Goal: Information Seeking & Learning: Learn about a topic

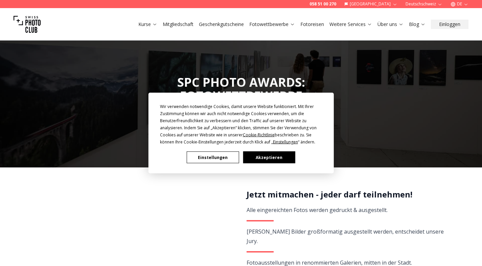
click at [277, 159] on button "Akzeptieren" at bounding box center [269, 158] width 52 height 12
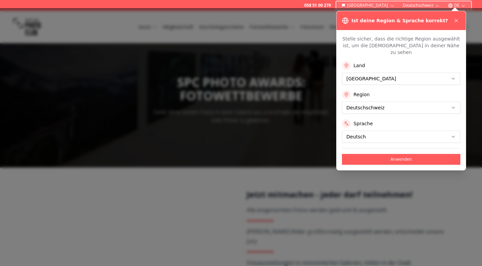
click at [408, 154] on button "Anwenden" at bounding box center [401, 159] width 118 height 11
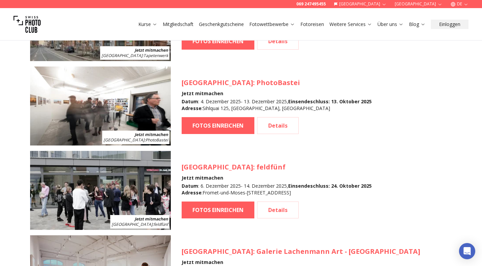
scroll to position [1127, 0]
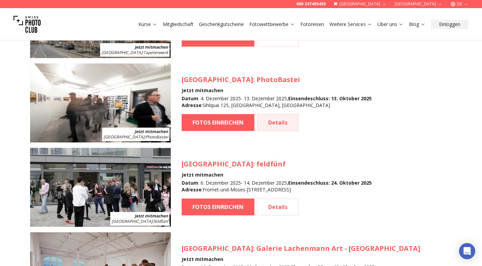
click at [283, 122] on link "Details" at bounding box center [278, 122] width 42 height 17
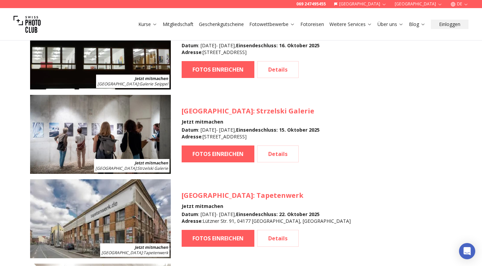
scroll to position [927, 0]
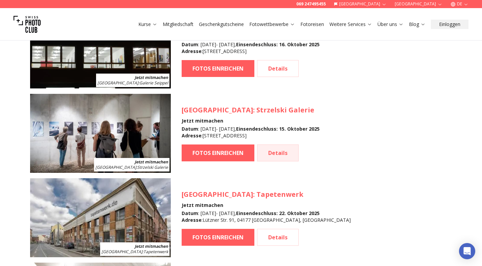
click at [279, 155] on link "Details" at bounding box center [278, 153] width 42 height 17
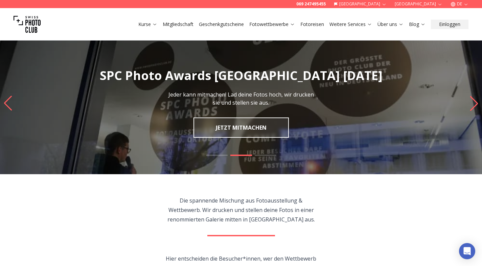
click at [471, 106] on icon "Next slide" at bounding box center [473, 103] width 9 height 15
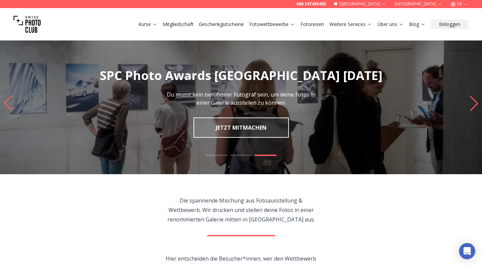
click at [469, 107] on icon "Next slide" at bounding box center [473, 103] width 9 height 15
click at [472, 105] on icon "Next slide" at bounding box center [473, 103] width 9 height 15
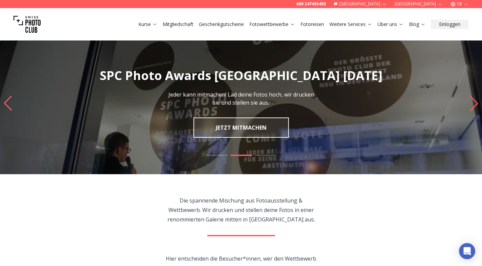
click at [472, 105] on icon "Next slide" at bounding box center [473, 103] width 9 height 15
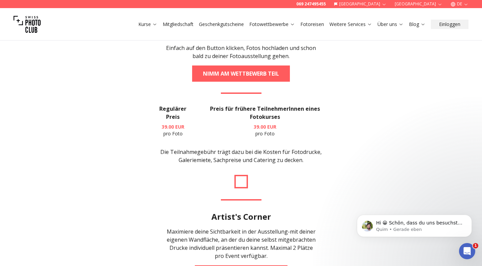
scroll to position [1359, 0]
